Goal: Information Seeking & Learning: Learn about a topic

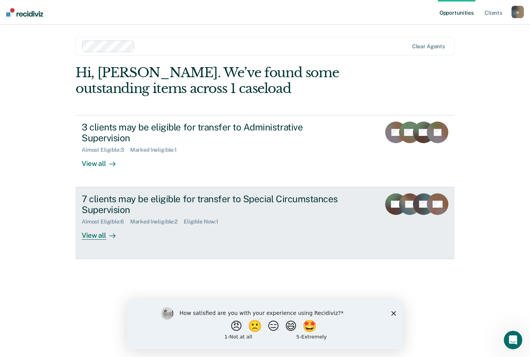
click at [321, 212] on div "7 clients may be eligible for transfer to Special Circumstances Supervision" at bounding box center [217, 204] width 271 height 22
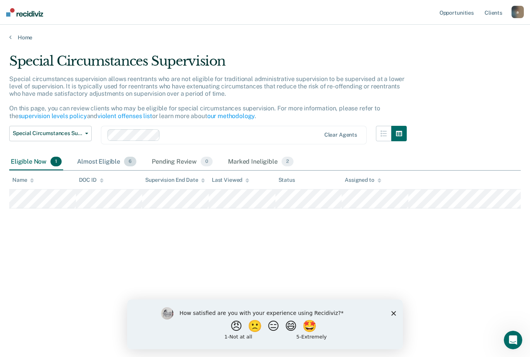
click at [115, 159] on div "Almost Eligible 6" at bounding box center [107, 161] width 62 height 17
